Goal: Find specific fact: Find specific fact

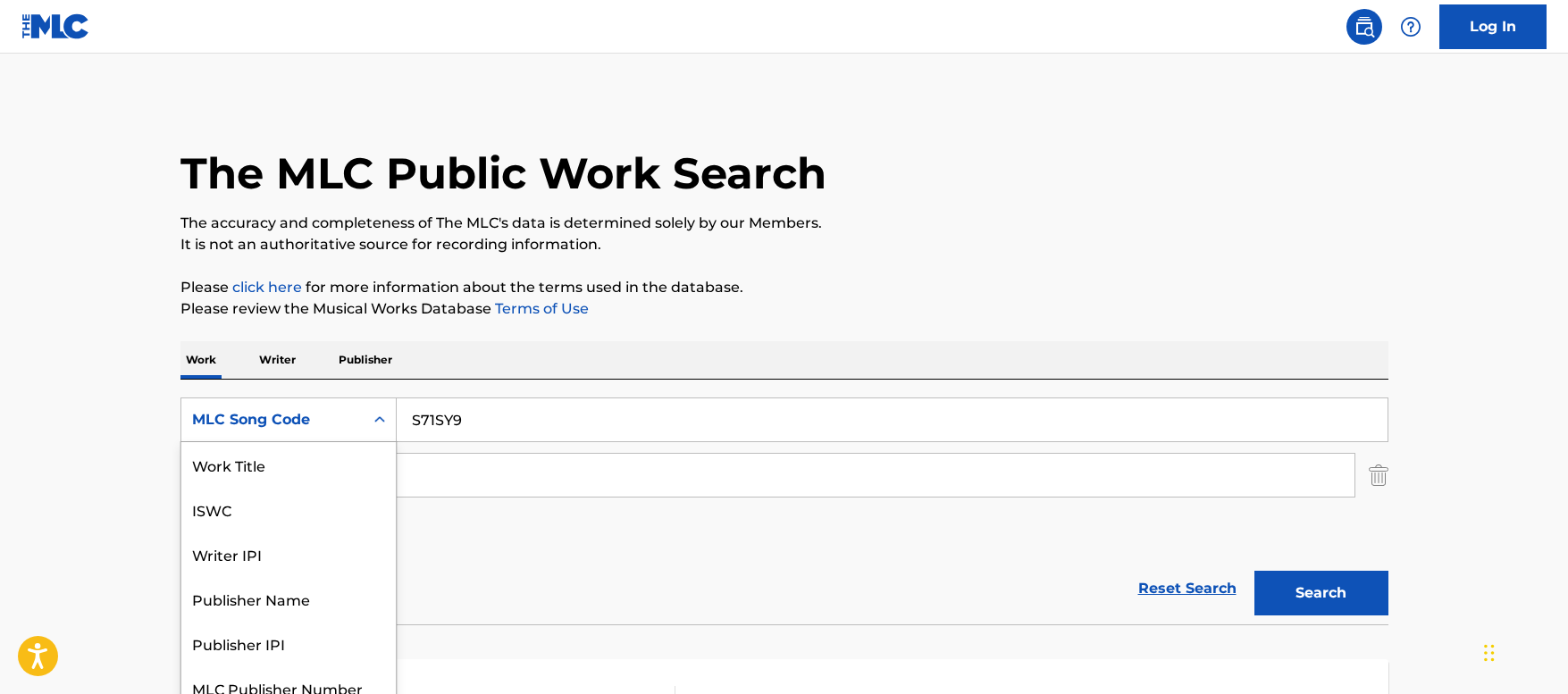
click at [325, 409] on div "MLC Song Code" at bounding box center [272, 420] width 161 height 22
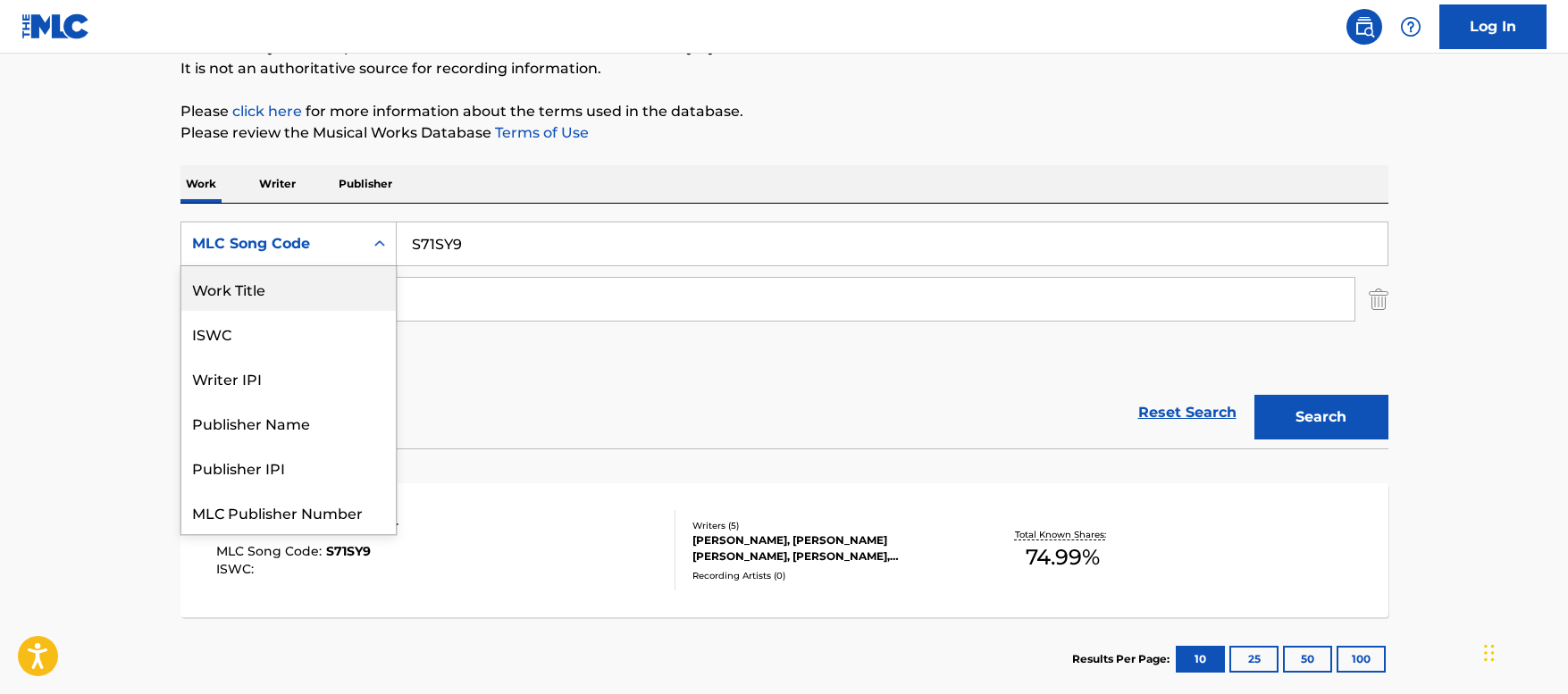
click at [277, 297] on div "Work Title" at bounding box center [288, 288] width 214 height 44
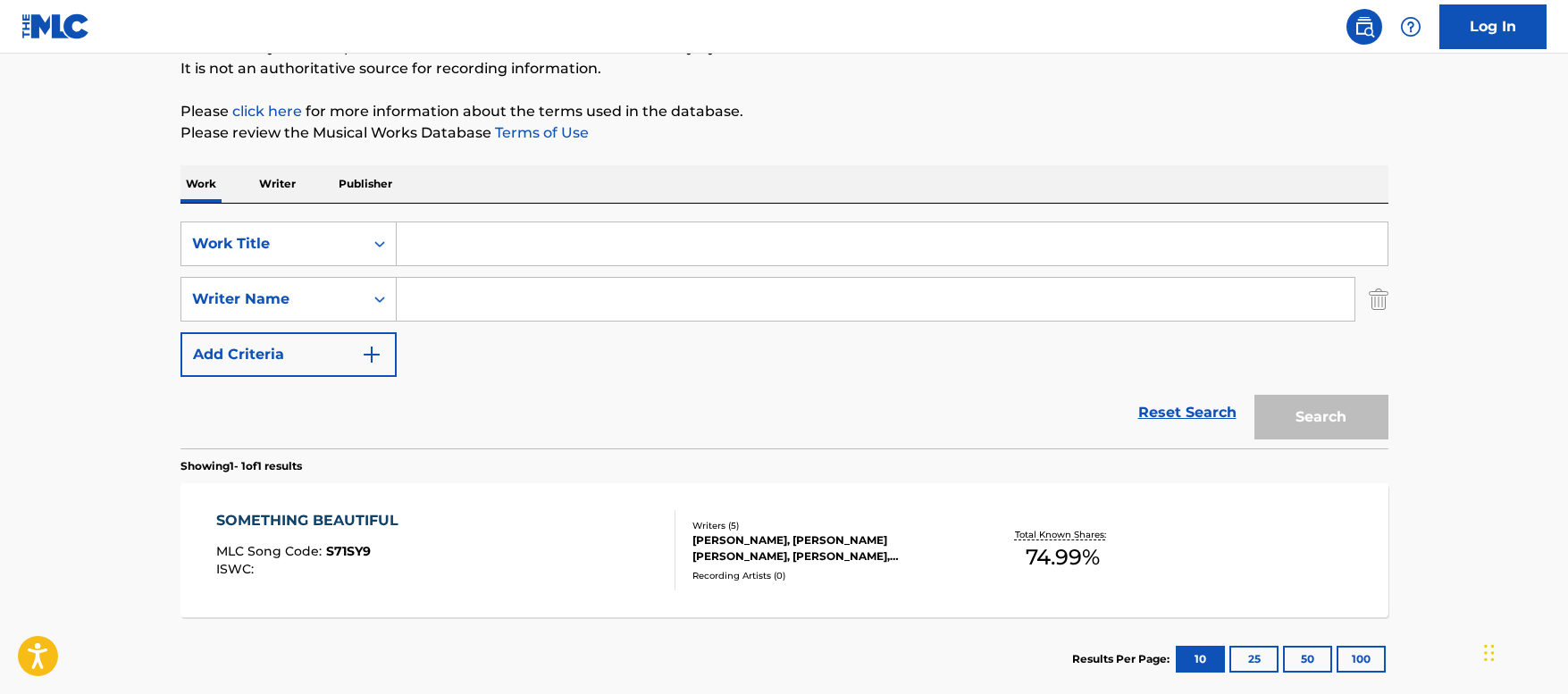
click at [462, 246] on input "Search Form" at bounding box center [892, 244] width 992 height 43
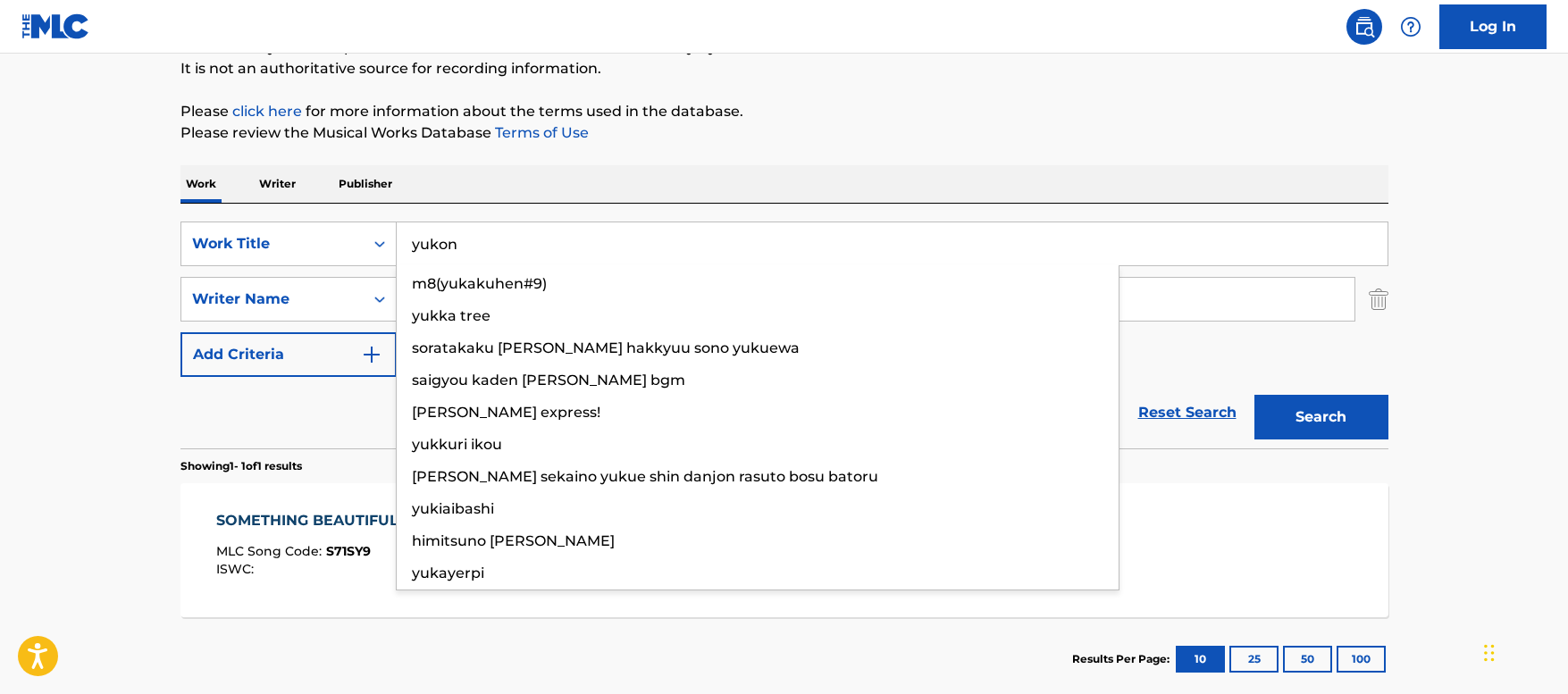
type input "yukon"
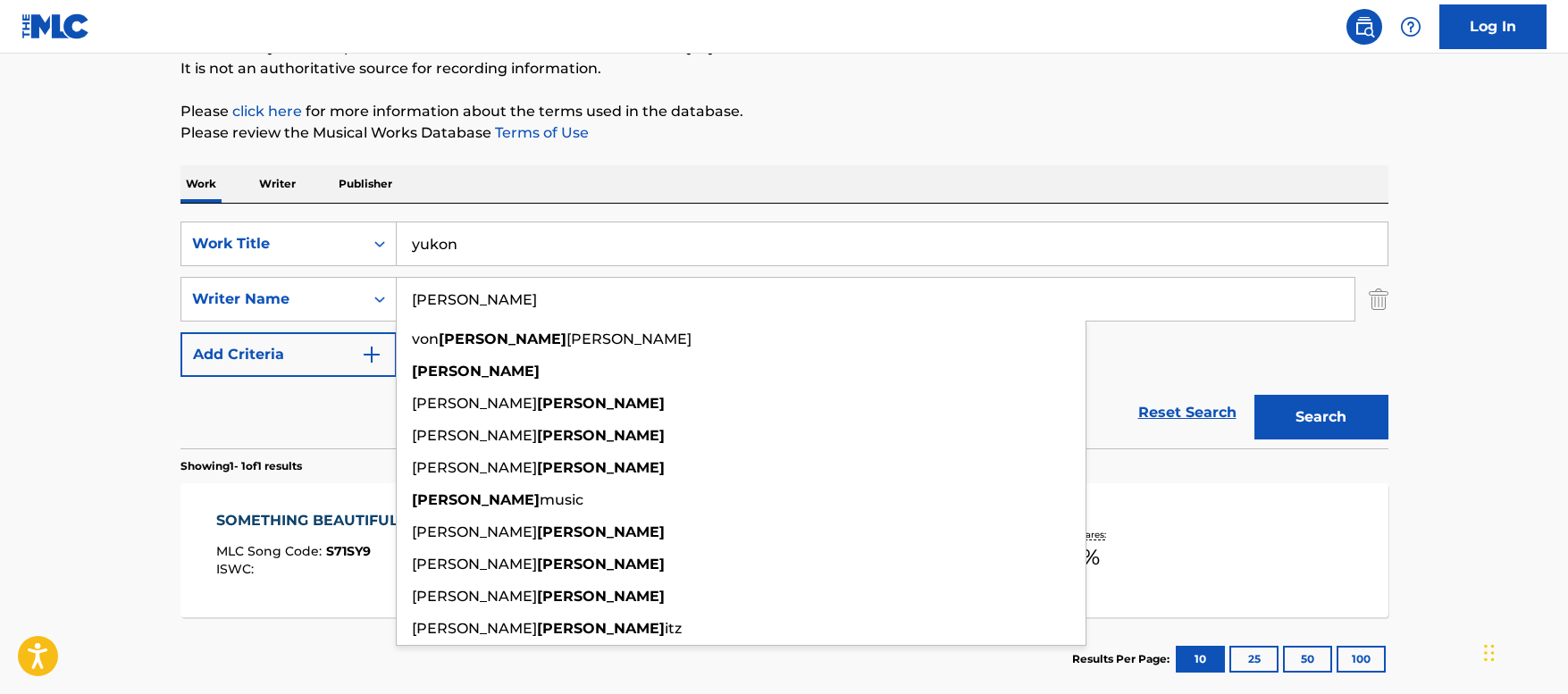
type input "[PERSON_NAME]"
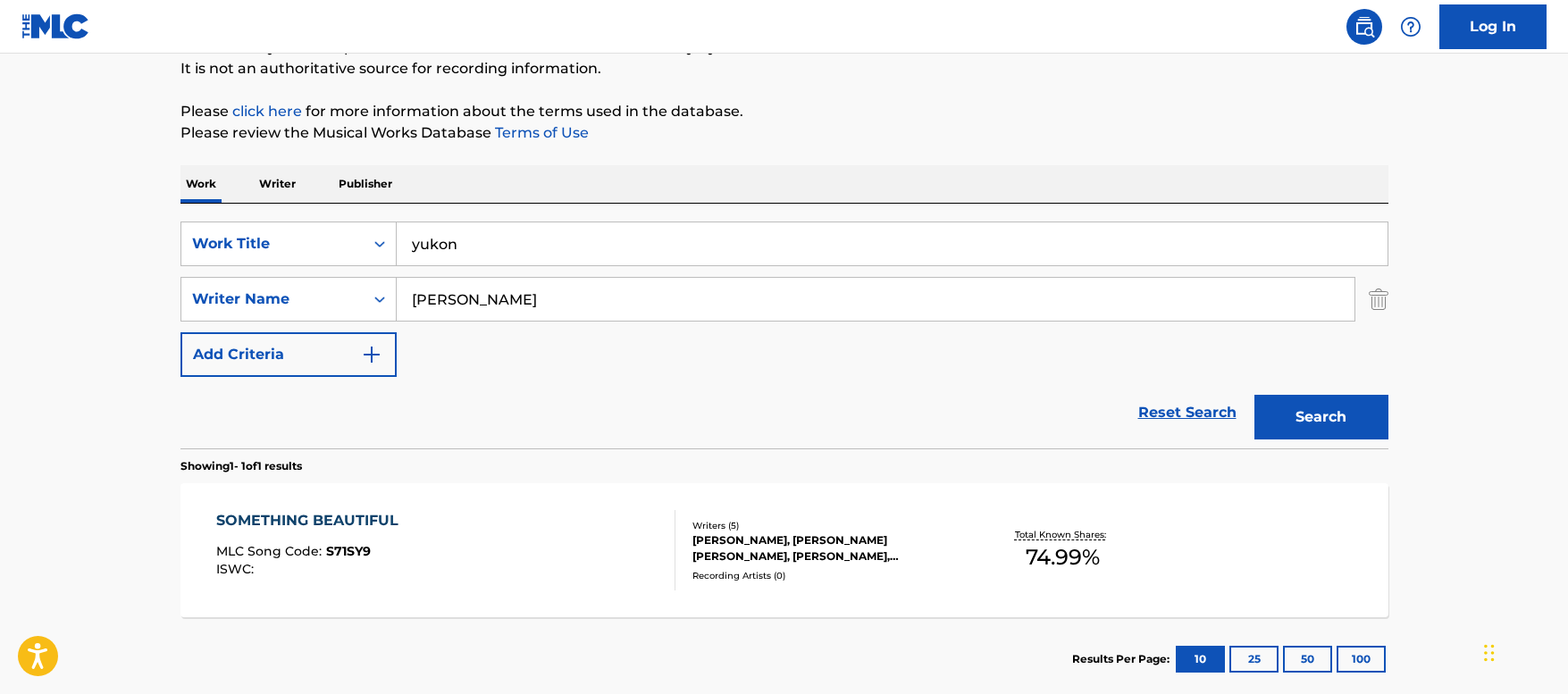
click at [1484, 387] on main "The MLC Public Work Search The accuracy and completeness of The MLC's data is d…" at bounding box center [784, 294] width 1568 height 833
click at [1332, 406] on button "Search" at bounding box center [1322, 417] width 134 height 44
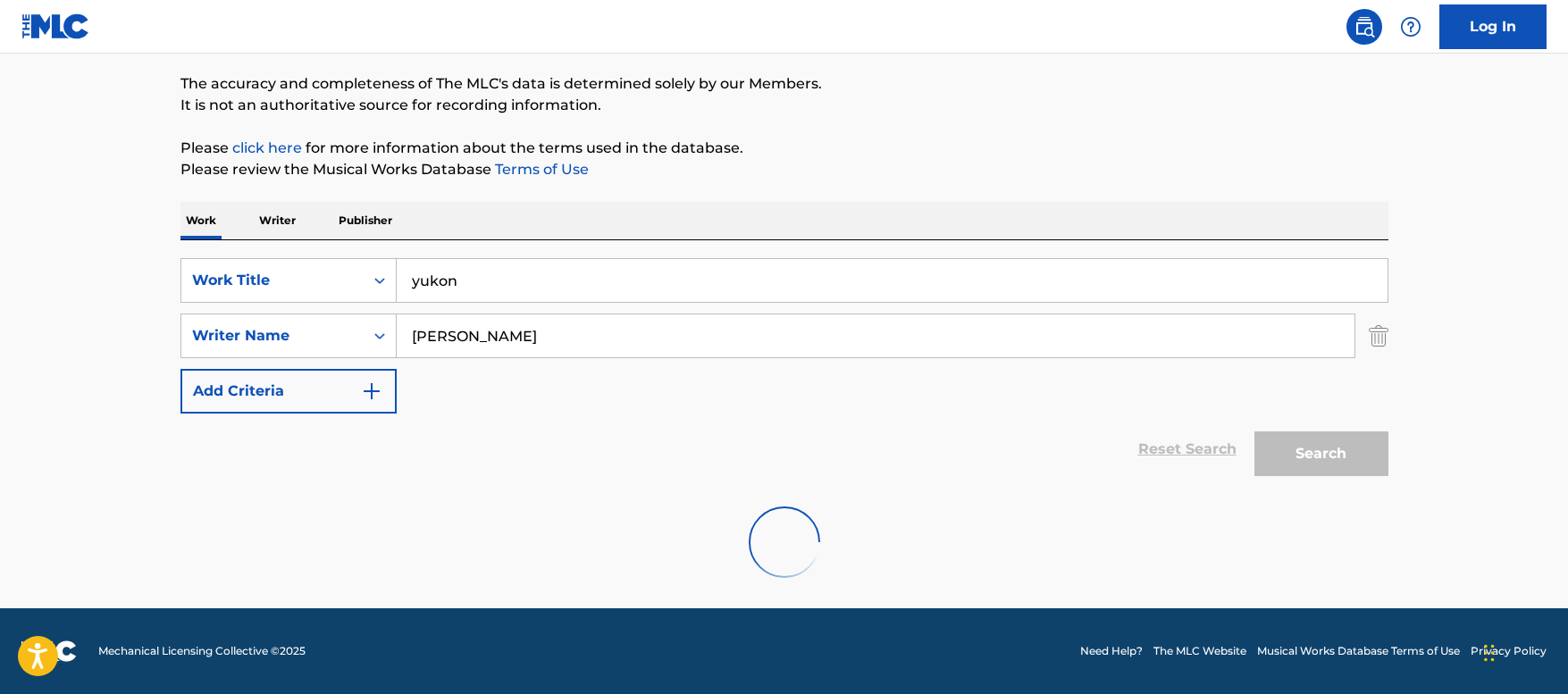
scroll to position [176, 0]
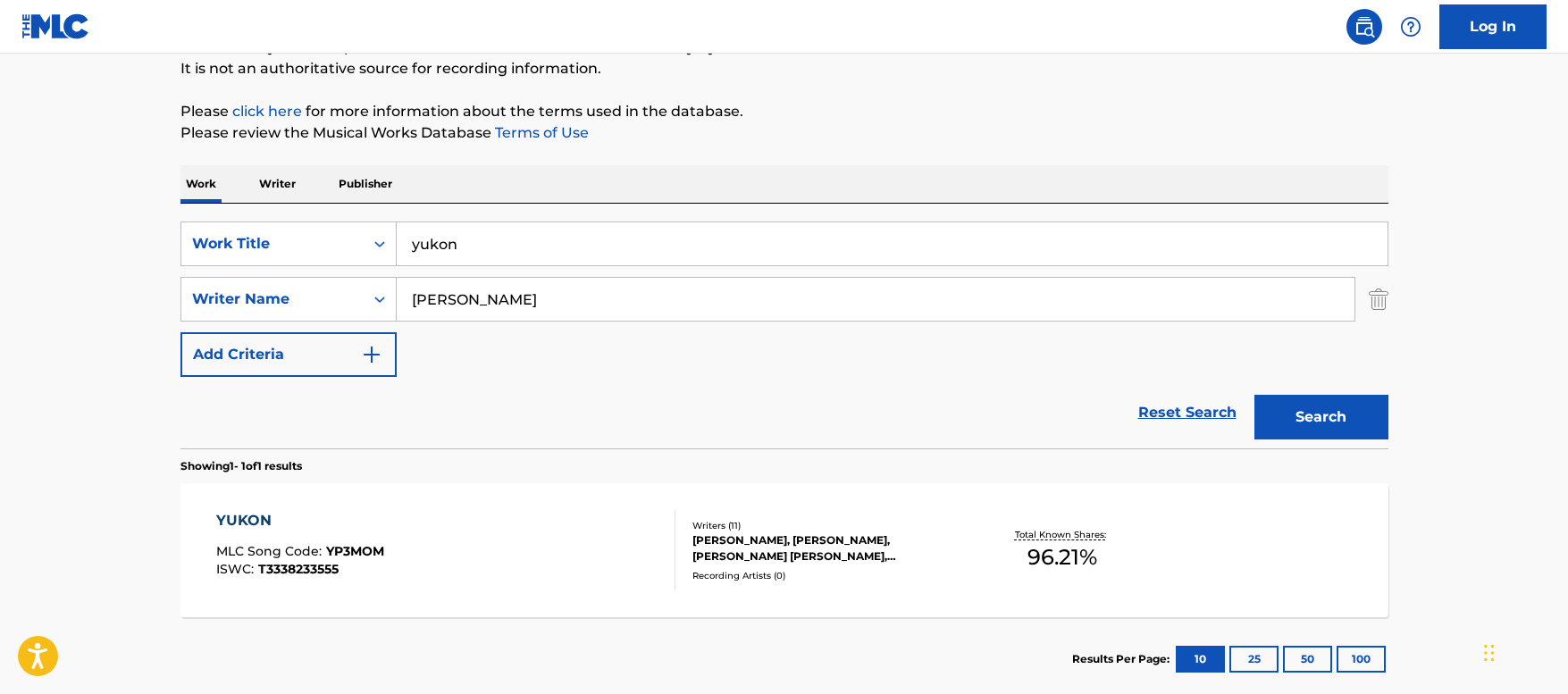
click at [522, 552] on div "YUKON MLC Song Code : YP3MOM ISWC : T3338233555" at bounding box center [446, 550] width 459 height 81
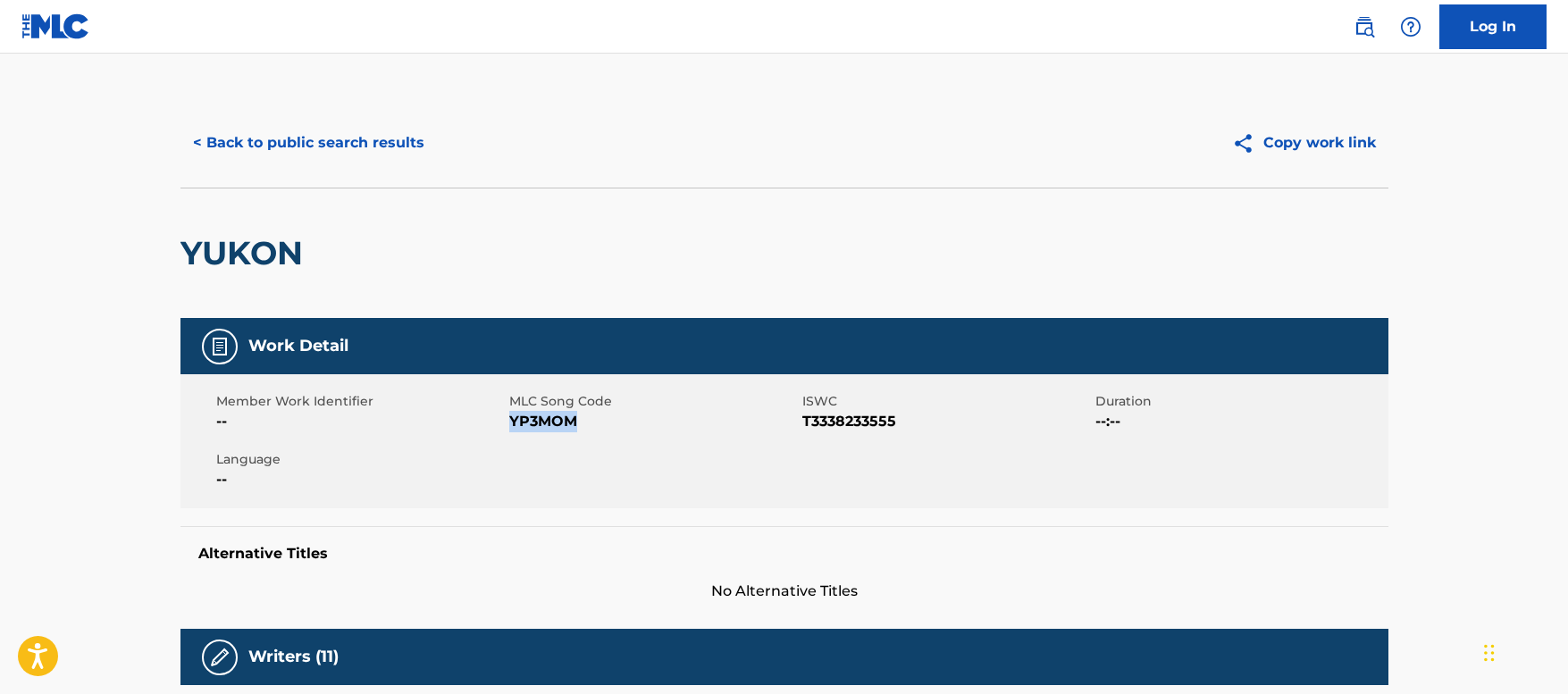
drag, startPoint x: 571, startPoint y: 415, endPoint x: 513, endPoint y: 414, distance: 58.0
click at [513, 414] on span "YP3MOM" at bounding box center [653, 422] width 288 height 22
copy span "YP3MOM"
